Goal: Transaction & Acquisition: Purchase product/service

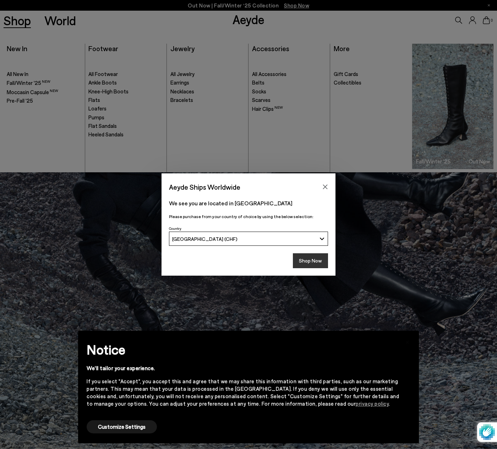
click at [311, 261] on button "Shop Now" at bounding box center [310, 260] width 35 height 15
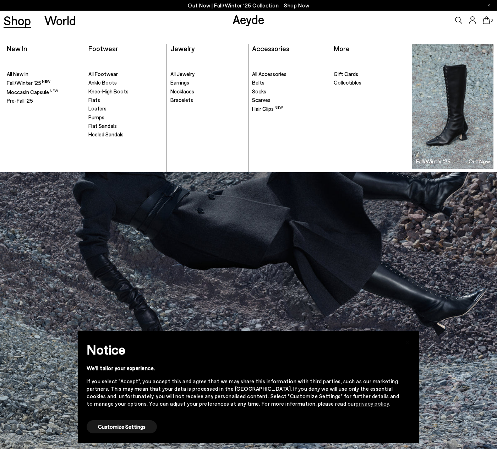
click at [106, 70] on ul ". All Footwear Ankle Boots Knee-High Boots" at bounding box center [125, 113] width 75 height 117
click at [106, 72] on span "All Footwear" at bounding box center [102, 74] width 29 height 6
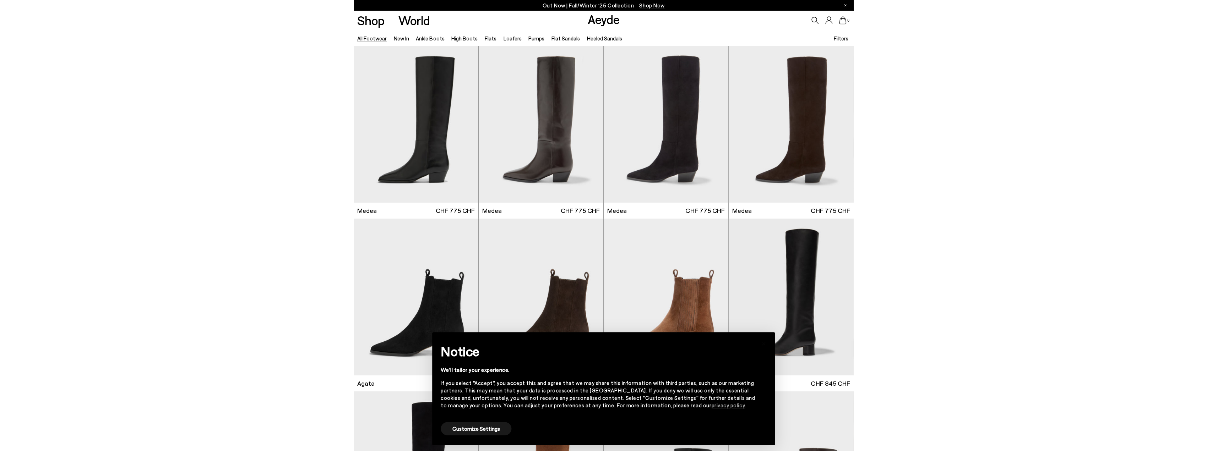
scroll to position [624, 0]
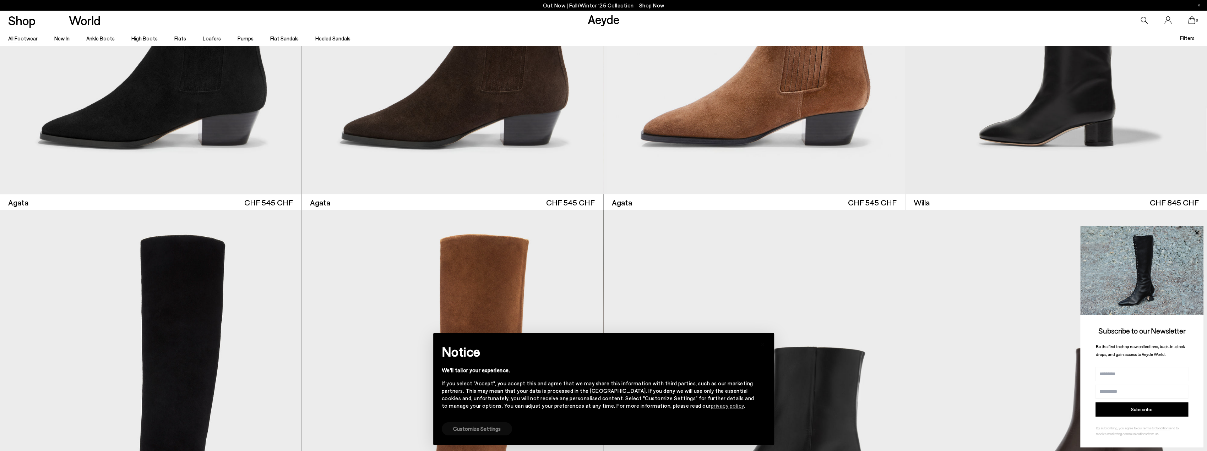
click at [479, 430] on button "Customize Settings" at bounding box center [477, 429] width 70 height 13
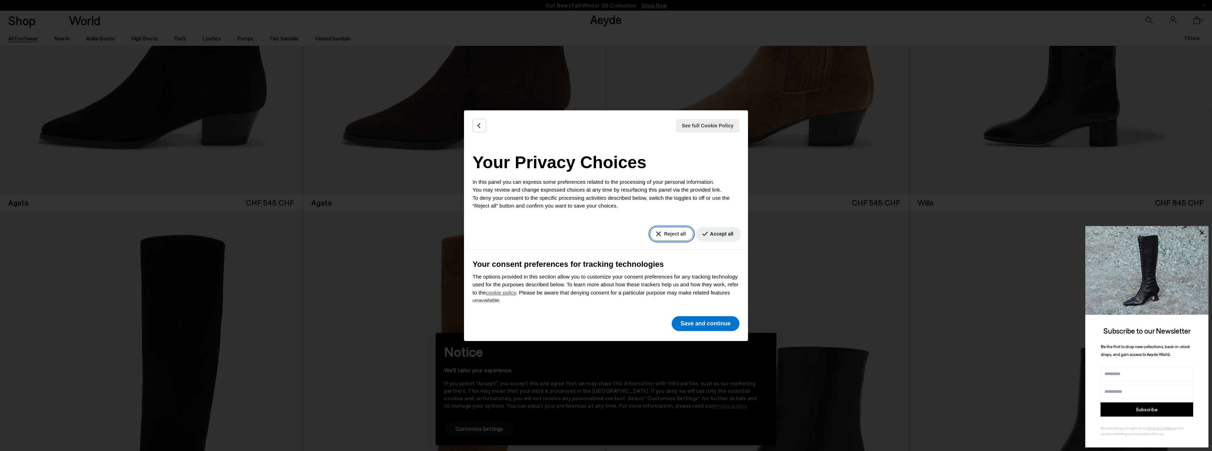
click at [497, 237] on button "Reject all" at bounding box center [671, 234] width 43 height 14
click at [497, 327] on button "Save and continue" at bounding box center [706, 323] width 68 height 15
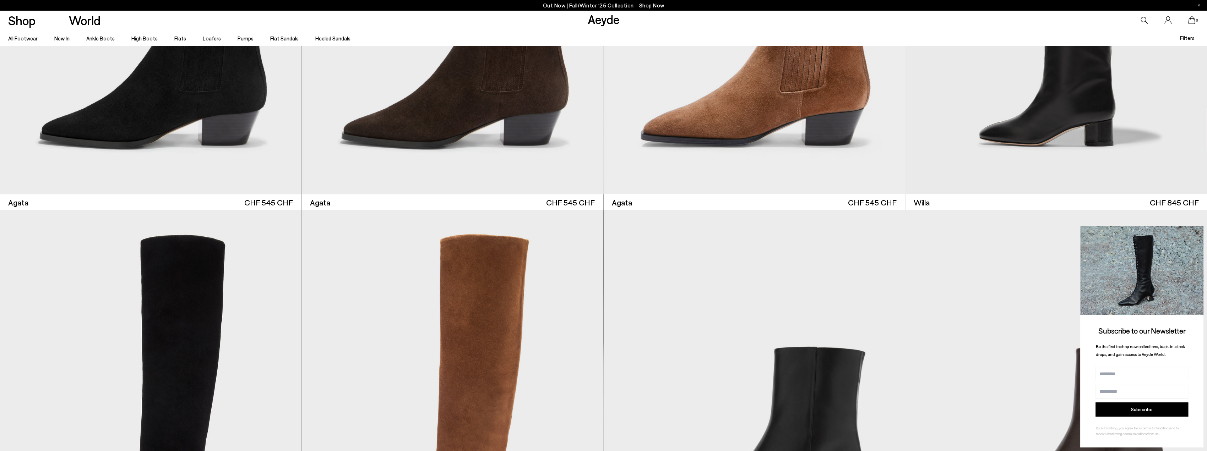
click at [497, 232] on icon at bounding box center [1197, 233] width 4 height 4
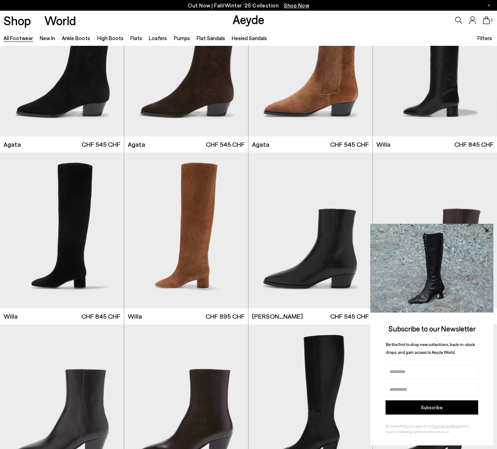
scroll to position [369, 0]
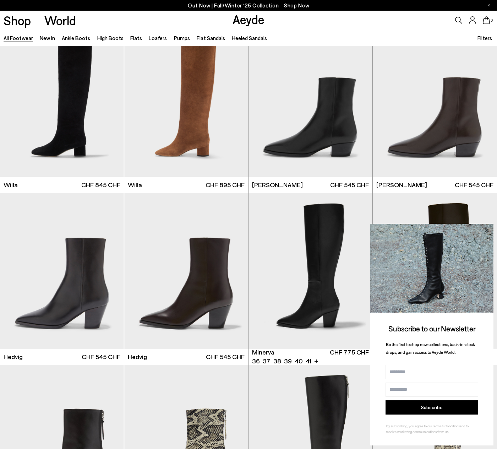
click at [488, 230] on icon at bounding box center [486, 230] width 9 height 9
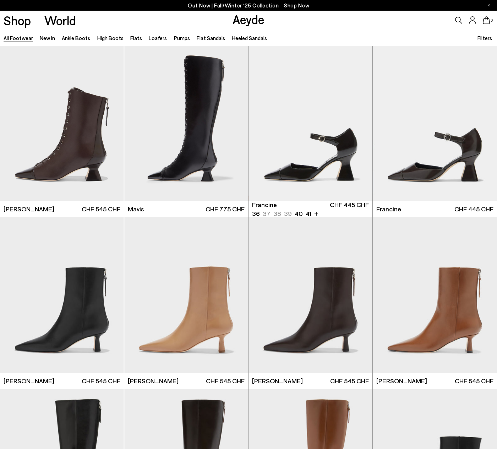
scroll to position [1505, 0]
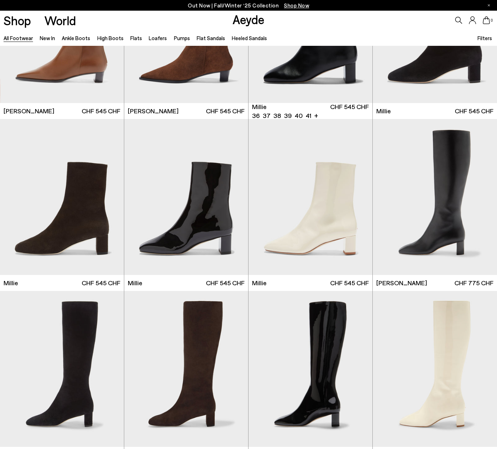
scroll to position [2547, 0]
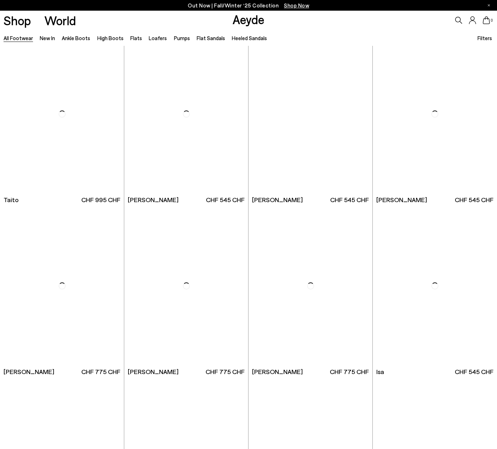
scroll to position [3872, 0]
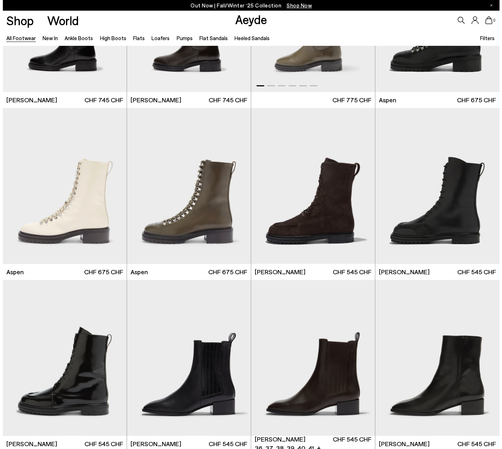
scroll to position [4251, 0]
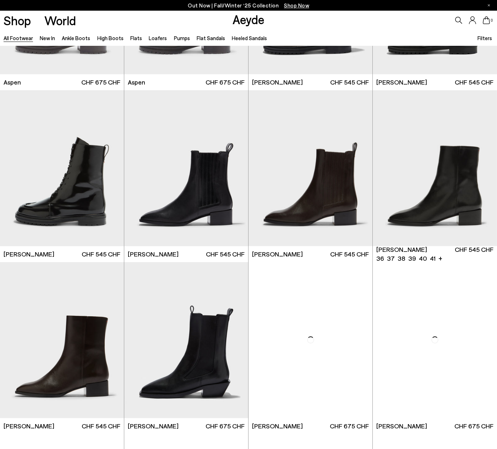
click at [485, 39] on span "Filters" at bounding box center [485, 38] width 15 height 6
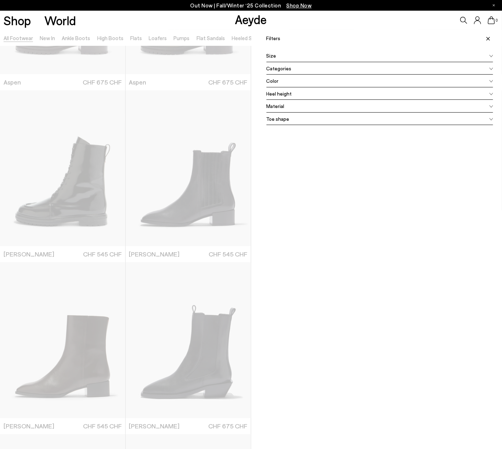
click at [302, 93] on div "Heel height" at bounding box center [380, 93] width 227 height 13
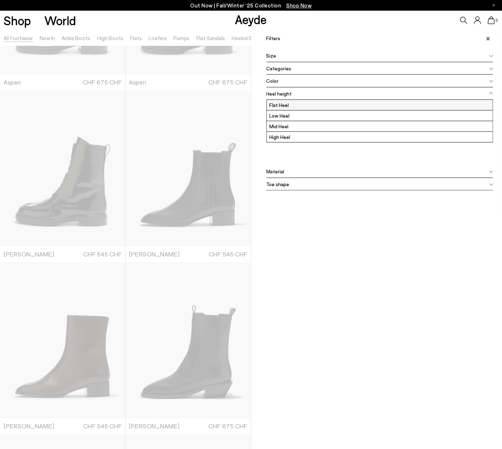
click at [282, 107] on label "Flat Heel" at bounding box center [380, 105] width 227 height 10
click at [288, 97] on span "Heel height" at bounding box center [280, 93] width 26 height 7
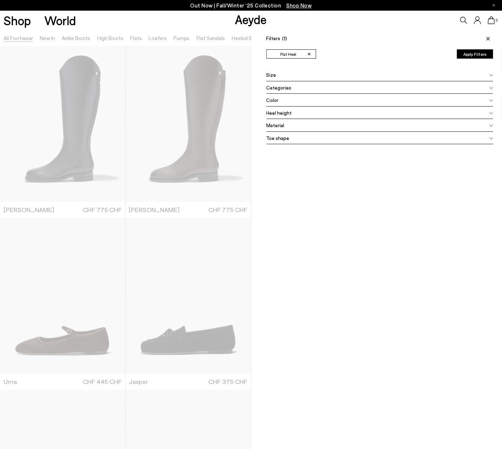
click at [396, 56] on ul "✕ Flat Heel" at bounding box center [359, 53] width 184 height 9
click at [376, 47] on div "Filters (1) ✕ Flat Heel Apply filters ✕ Flat Heel Apply Filters Availability In…" at bounding box center [376, 254] width 251 height 449
click at [487, 38] on icon at bounding box center [489, 39] width 4 height 4
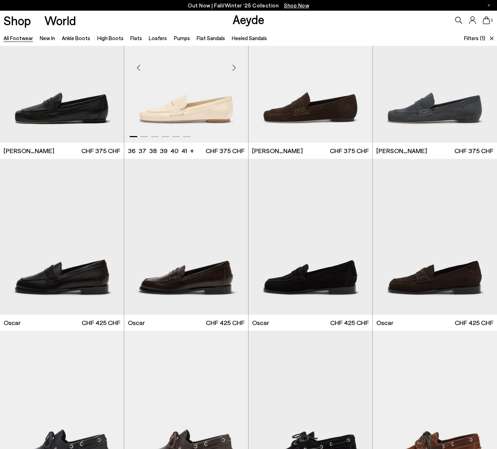
scroll to position [615, 0]
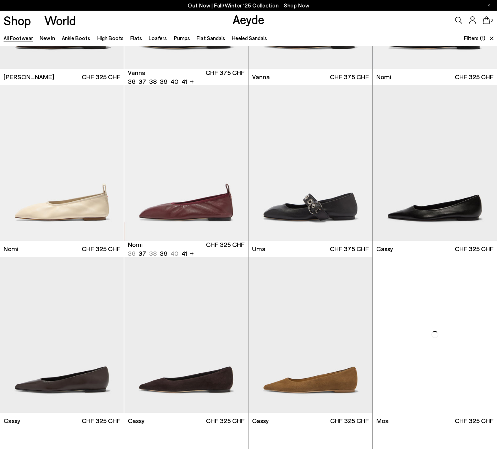
scroll to position [1515, 0]
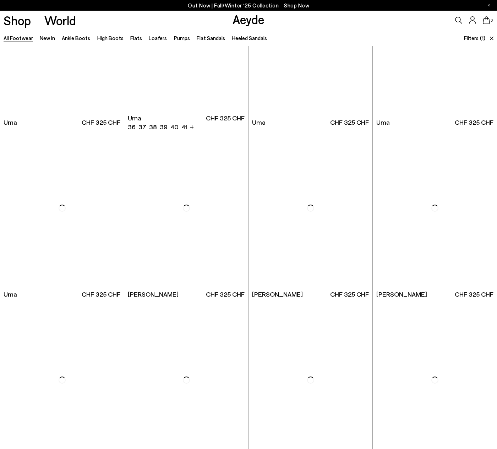
scroll to position [2699, 0]
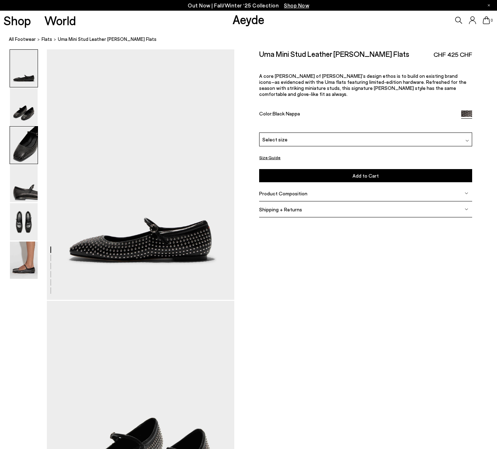
click at [19, 156] on img at bounding box center [24, 144] width 28 height 37
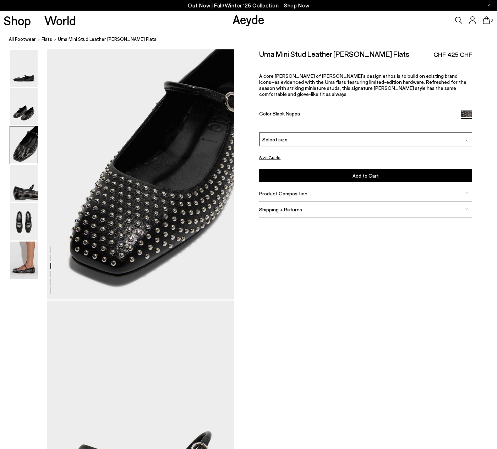
scroll to position [503, 0]
click at [23, 265] on img at bounding box center [24, 259] width 28 height 37
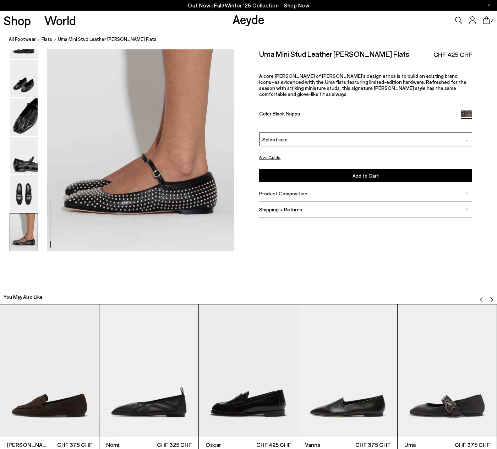
scroll to position [1305, 0]
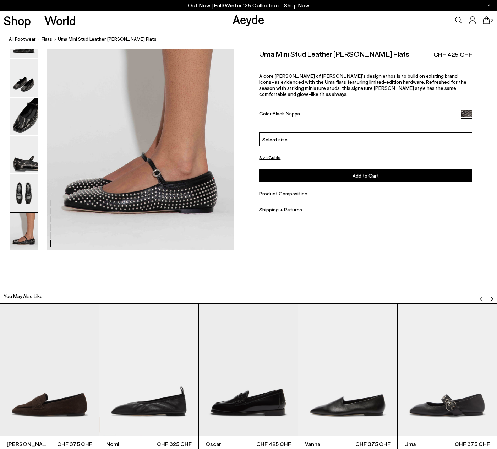
click at [16, 203] on img at bounding box center [24, 192] width 28 height 37
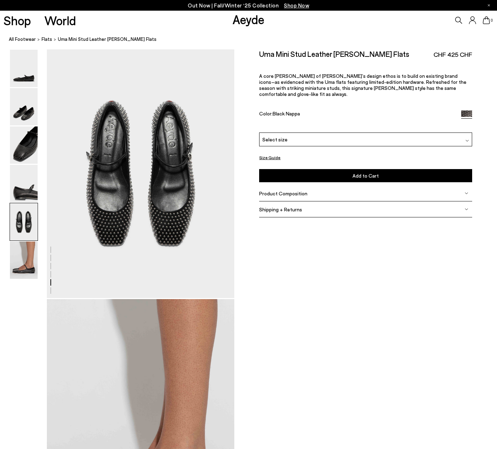
scroll to position [1006, 0]
click at [288, 135] on div "Select size" at bounding box center [365, 139] width 213 height 14
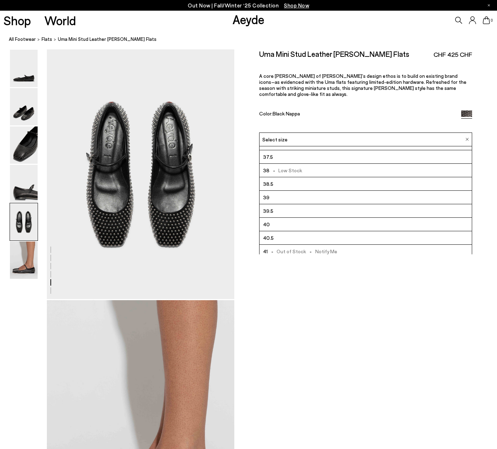
scroll to position [39, 0]
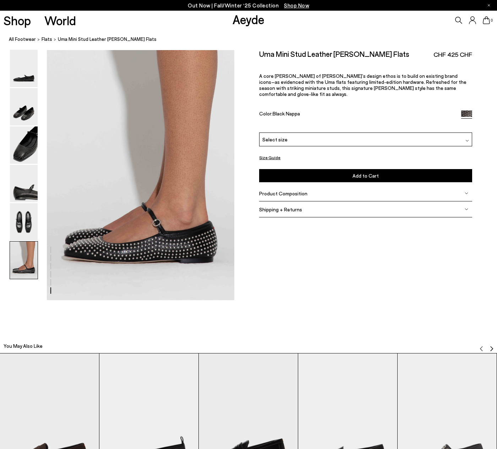
scroll to position [1290, 0]
